Goal: Task Accomplishment & Management: Use online tool/utility

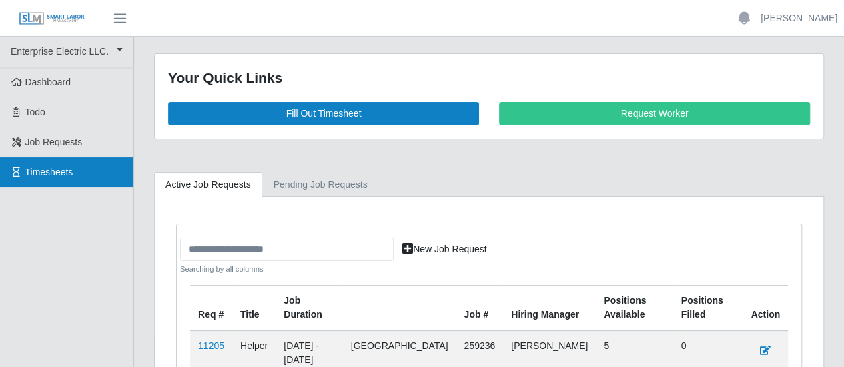
click at [31, 177] on span "Timesheets" at bounding box center [49, 172] width 48 height 11
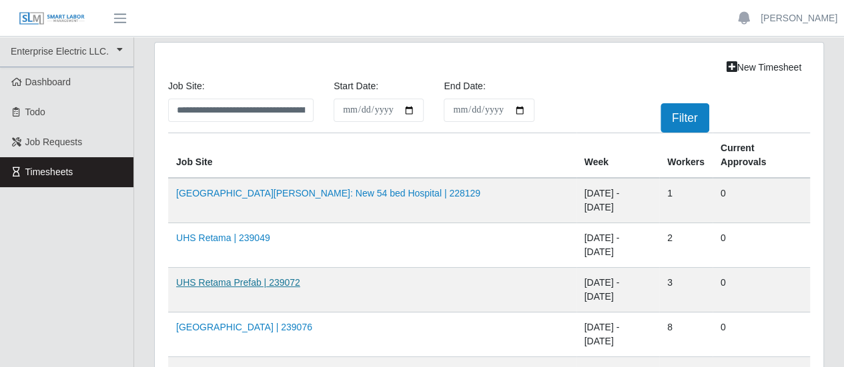
click at [237, 277] on link "UHS Retama Prefab | 239072" at bounding box center [238, 282] width 124 height 11
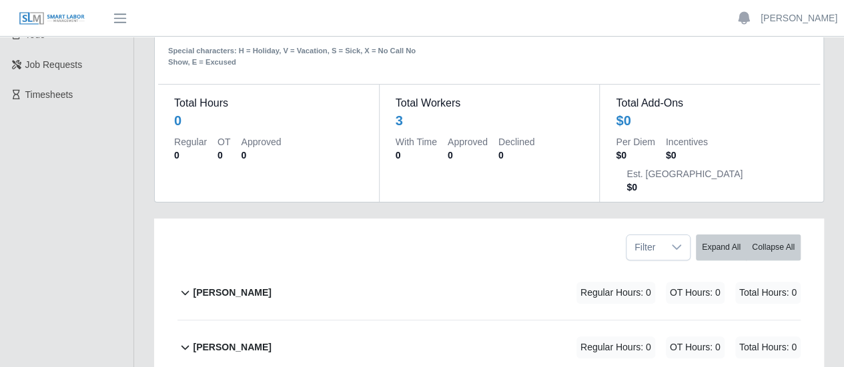
scroll to position [200, 0]
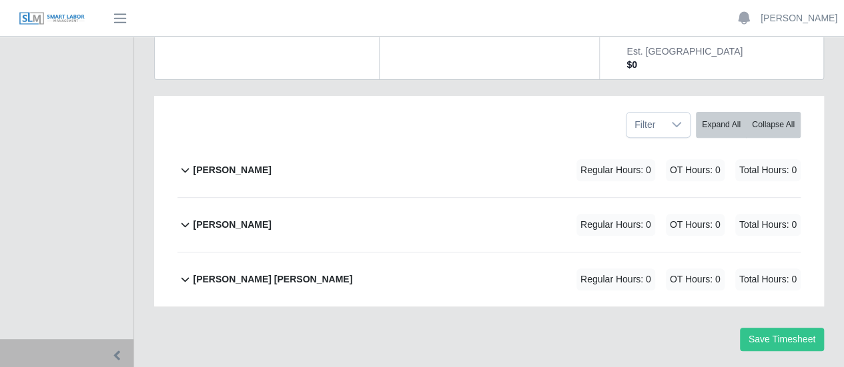
click at [234, 163] on b "[PERSON_NAME]" at bounding box center [232, 170] width 78 height 14
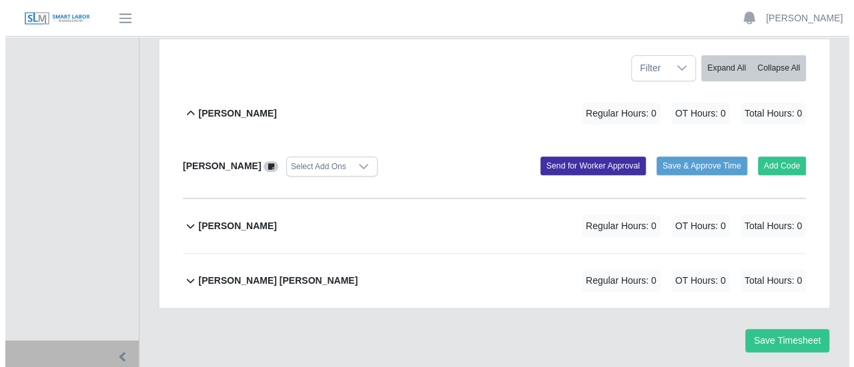
scroll to position [257, 0]
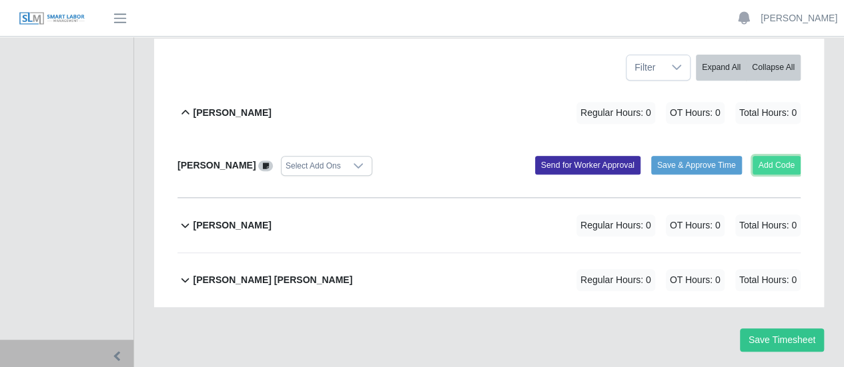
click at [786, 156] on button "Add Code" at bounding box center [776, 165] width 49 height 19
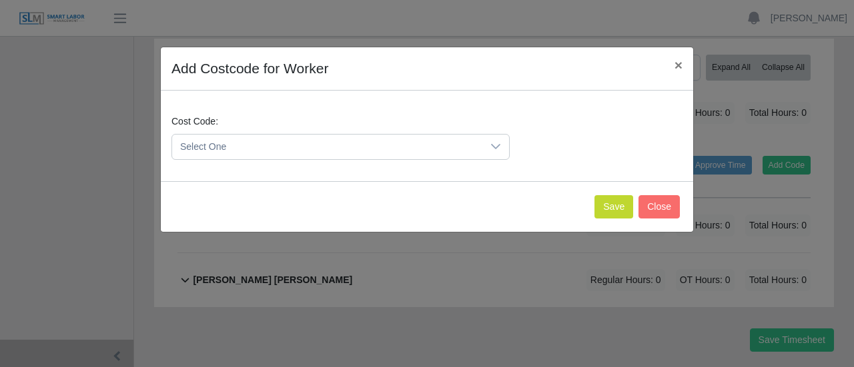
click at [311, 146] on span "Select One" at bounding box center [327, 147] width 310 height 25
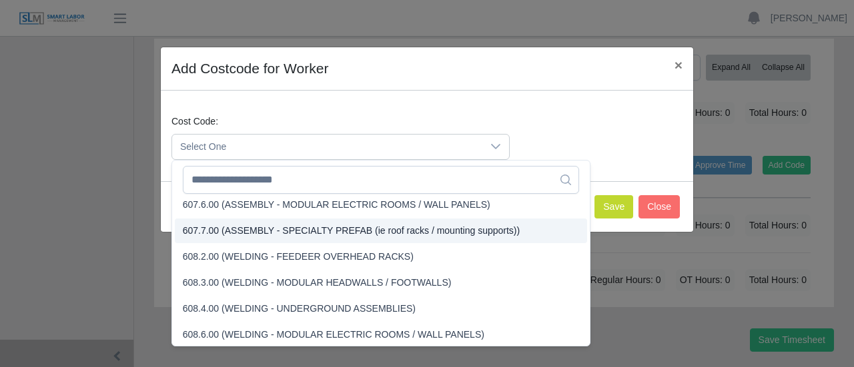
scroll to position [3228, 0]
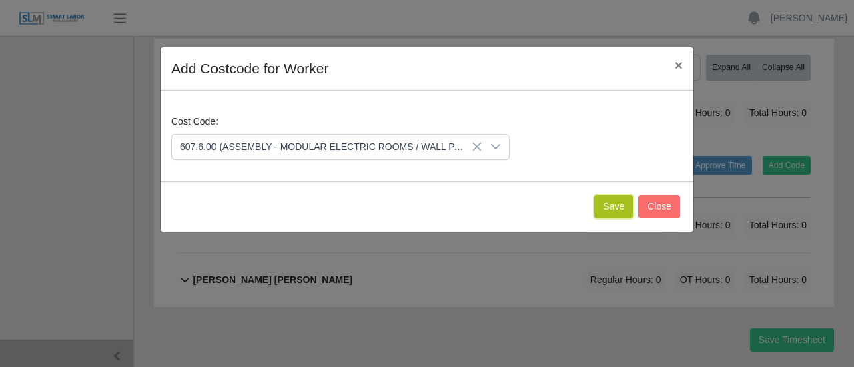
click at [620, 207] on button "Save" at bounding box center [613, 206] width 39 height 23
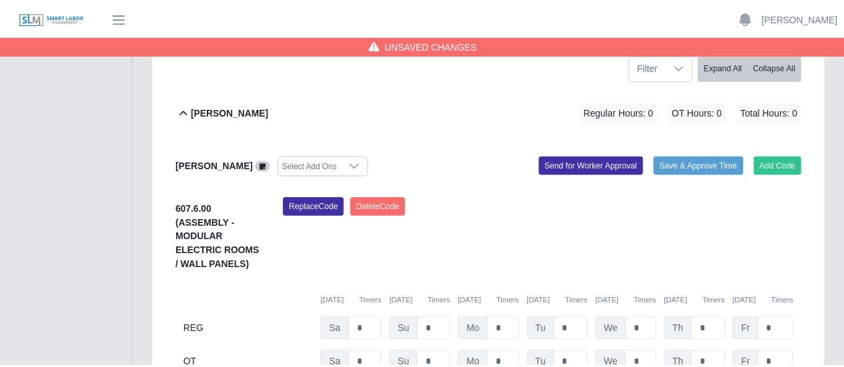
scroll to position [451, 0]
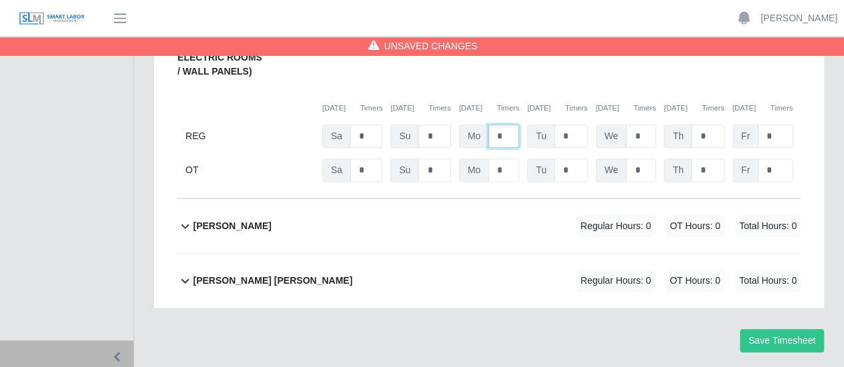
drag, startPoint x: 510, startPoint y: 97, endPoint x: 488, endPoint y: 100, distance: 22.8
click at [491, 125] on input "*" at bounding box center [503, 136] width 31 height 23
type input "*"
click at [643, 125] on input "*" at bounding box center [641, 136] width 30 height 23
click at [236, 219] on b "Pablo Hernandez" at bounding box center [232, 226] width 78 height 14
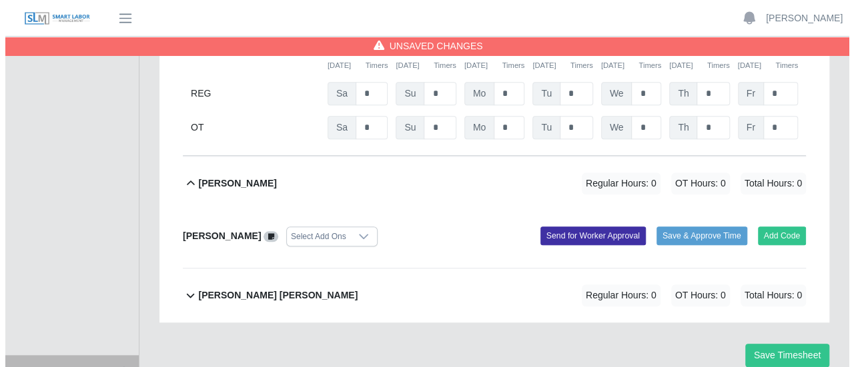
scroll to position [508, 0]
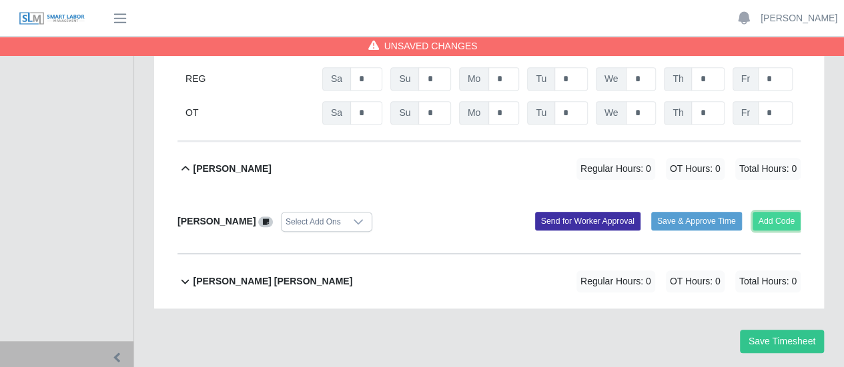
click at [775, 212] on button "Add Code" at bounding box center [776, 221] width 49 height 19
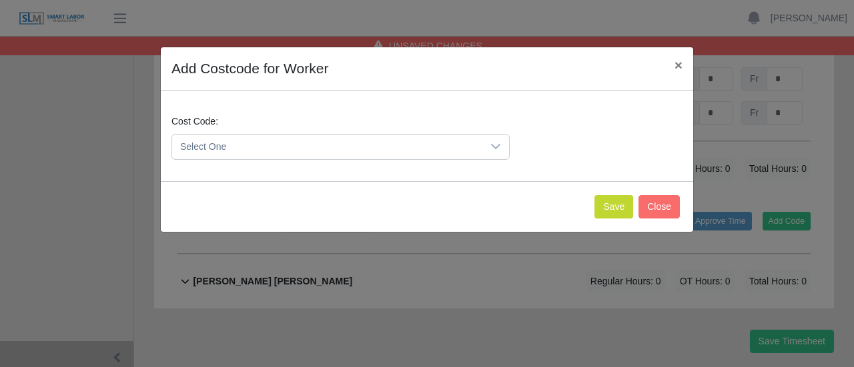
click at [339, 151] on span "Select One" at bounding box center [327, 147] width 310 height 25
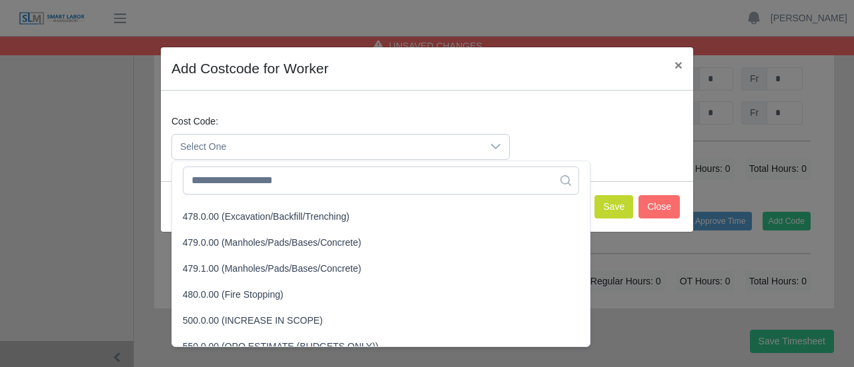
scroll to position [3135, 0]
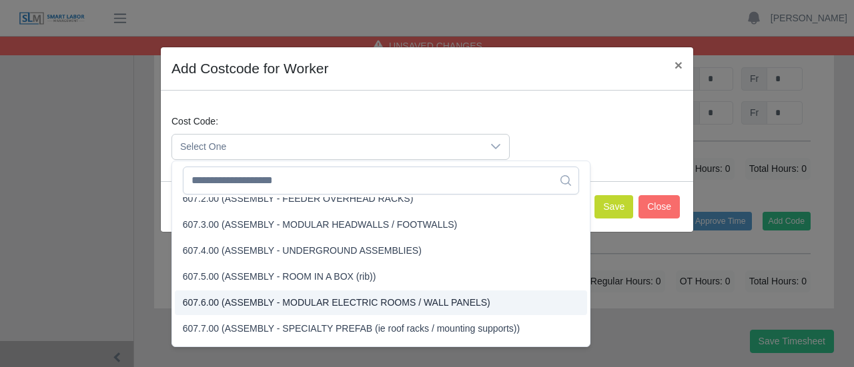
click at [225, 297] on span "607.6.00 (ASSEMBLY - MODULAR ELECTRIC ROOMS / WALL PANELS)" at bounding box center [336, 303] width 307 height 14
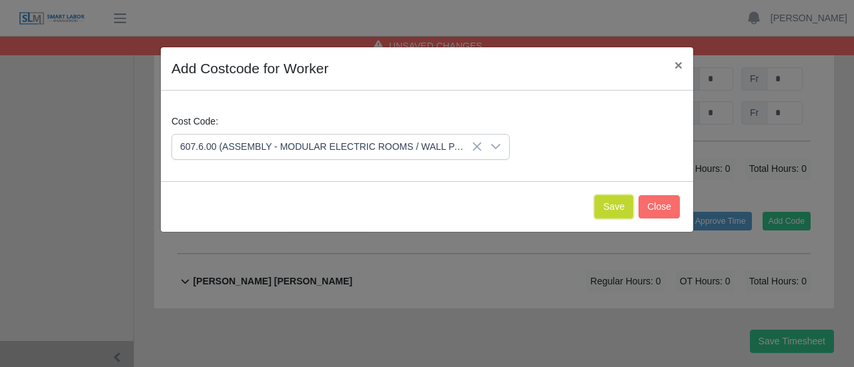
click at [622, 206] on button "Save" at bounding box center [613, 206] width 39 height 23
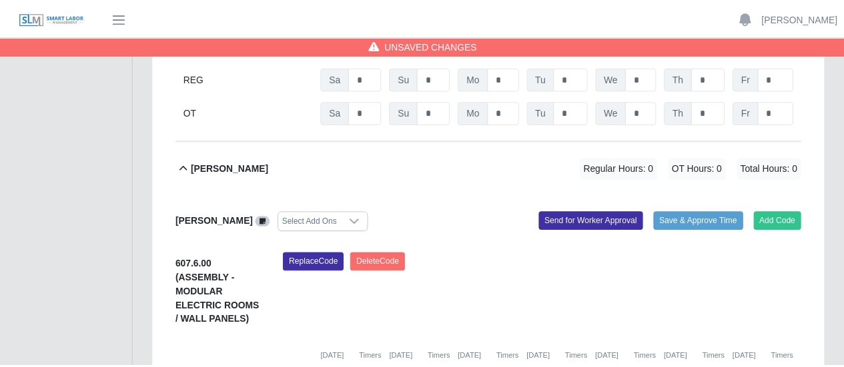
scroll to position [702, 0]
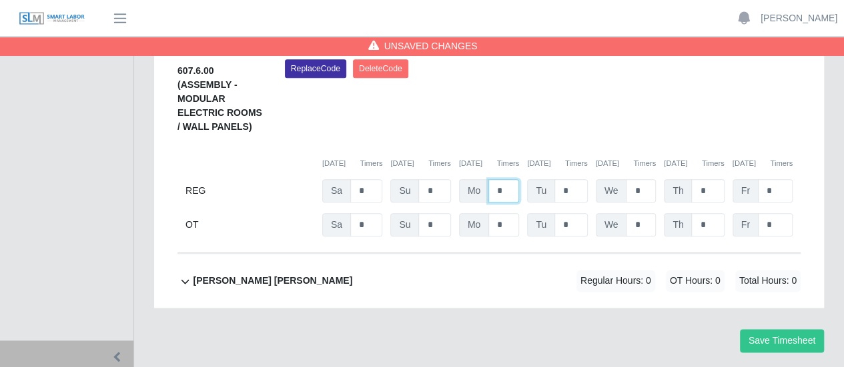
drag, startPoint x: 503, startPoint y: 157, endPoint x: 480, endPoint y: 154, distance: 22.8
click at [481, 179] on div "Mo *" at bounding box center [489, 190] width 60 height 23
type input "*"
click at [568, 179] on input "*" at bounding box center [570, 190] width 33 height 23
click at [241, 274] on b "Victor Francisco Garcias Perez" at bounding box center [272, 281] width 159 height 14
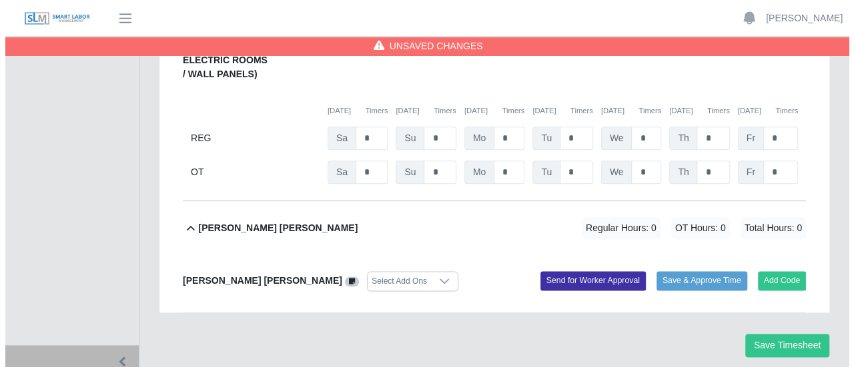
scroll to position [760, 0]
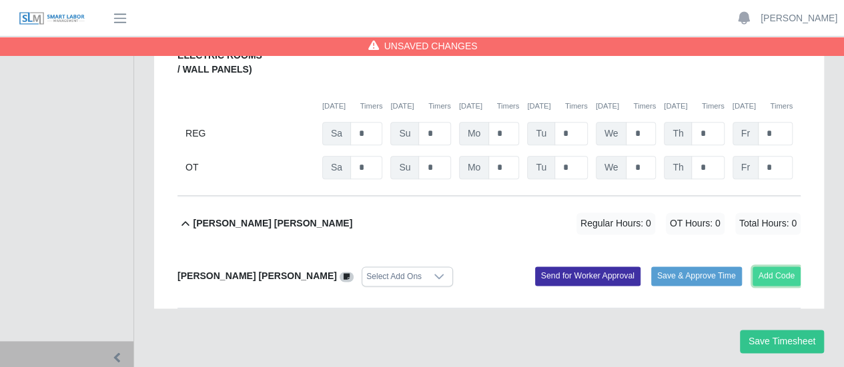
click at [788, 267] on button "Add Code" at bounding box center [776, 276] width 49 height 19
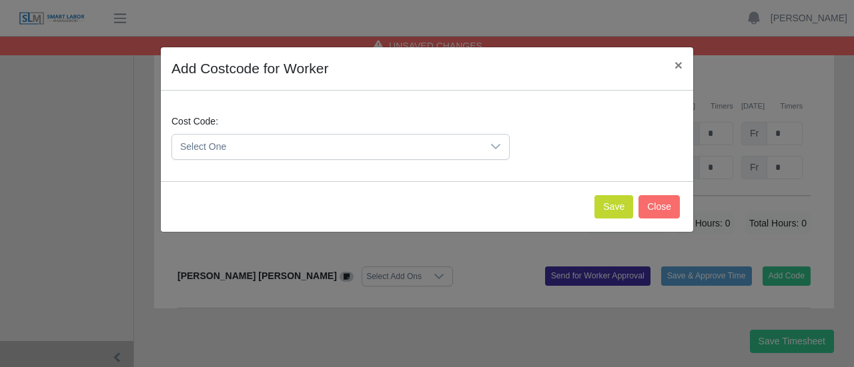
click at [275, 143] on span "Select One" at bounding box center [327, 147] width 310 height 25
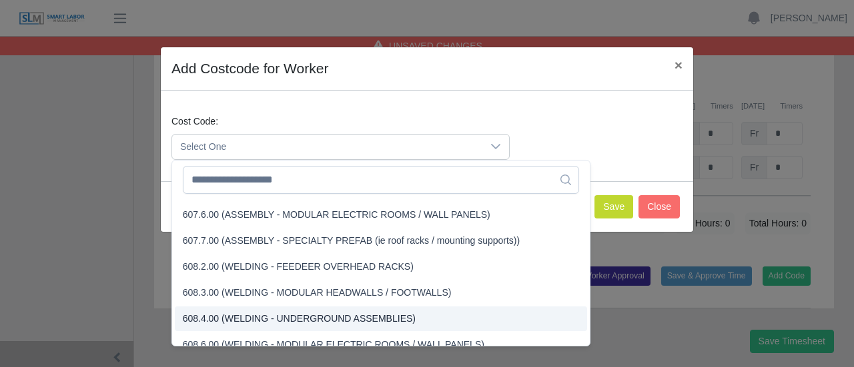
scroll to position [3201, 0]
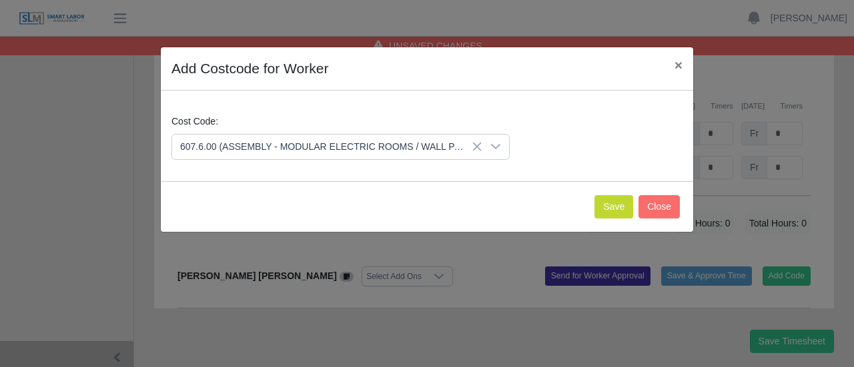
click at [232, 236] on span "607.6.00 (ASSEMBLY - MODULAR ELECTRIC ROOMS / WALL PANELS)" at bounding box center [336, 236] width 307 height 14
click at [624, 206] on button "Save" at bounding box center [613, 206] width 39 height 23
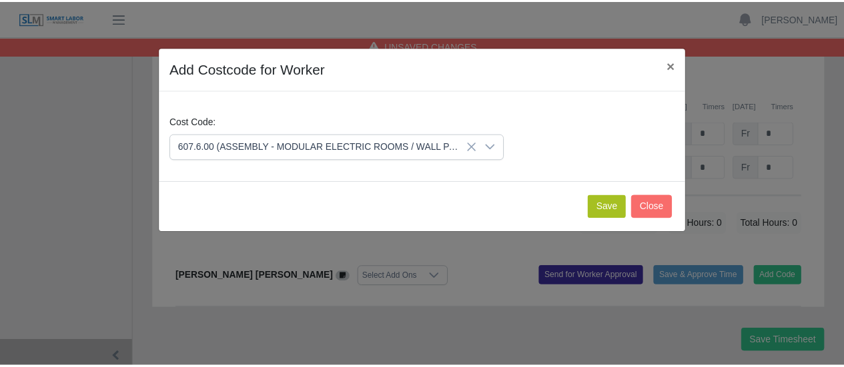
scroll to position [954, 0]
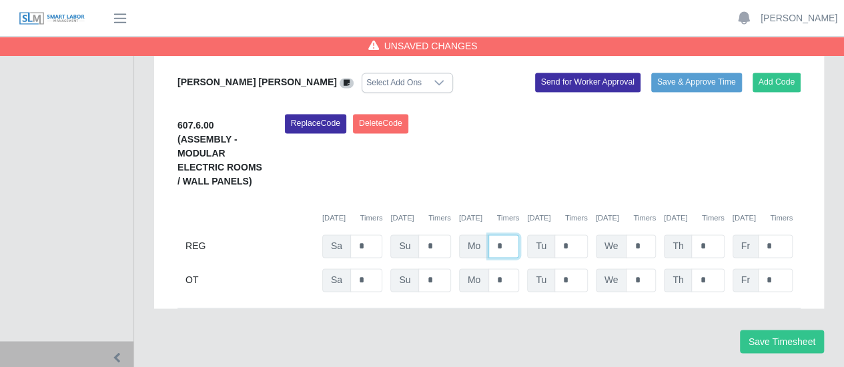
click at [495, 235] on input "*" at bounding box center [503, 246] width 31 height 23
type input "*"
drag, startPoint x: 570, startPoint y: 209, endPoint x: 615, endPoint y: 219, distance: 46.4
click at [576, 235] on input "*" at bounding box center [570, 246] width 33 height 23
click at [778, 330] on button "Save Timesheet" at bounding box center [782, 341] width 84 height 23
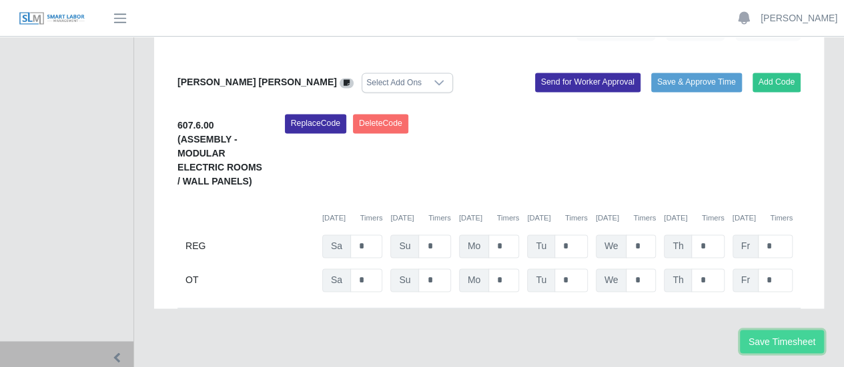
click at [787, 330] on button "Save Timesheet" at bounding box center [782, 341] width 84 height 23
